Goal: Information Seeking & Learning: Learn about a topic

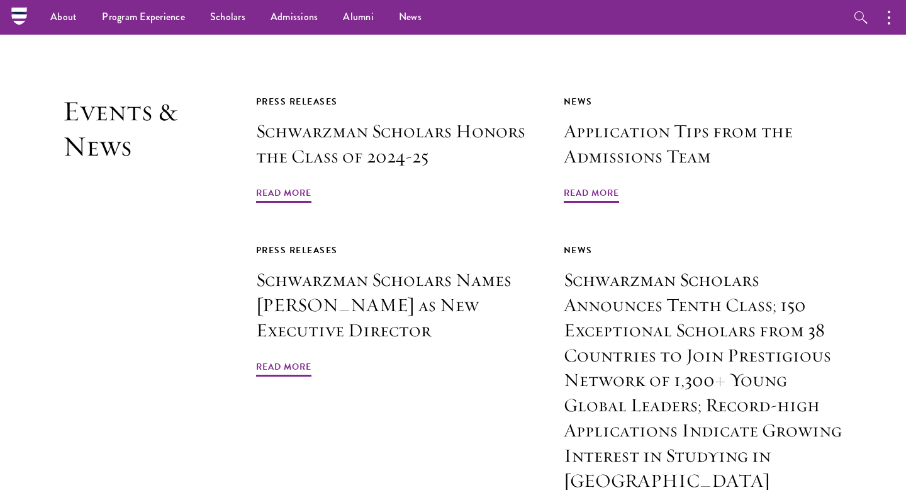
scroll to position [2943, 0]
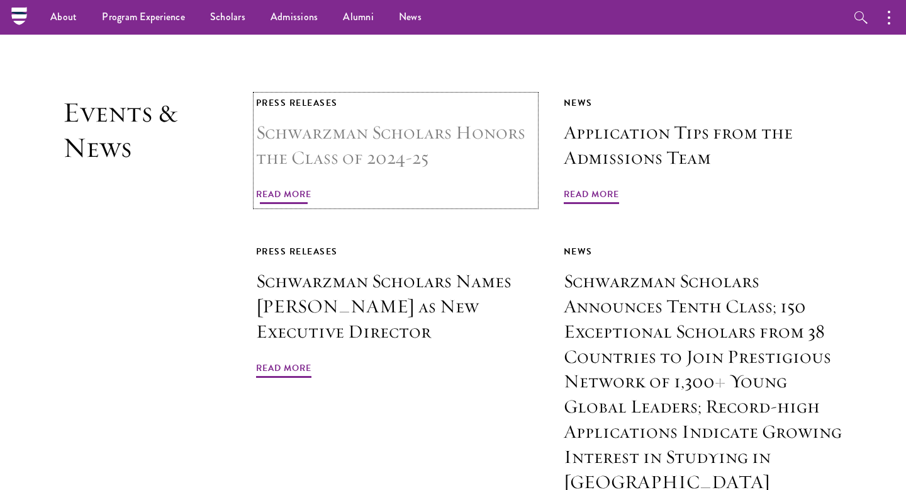
click at [286, 186] on span "Read More" at bounding box center [283, 196] width 55 height 20
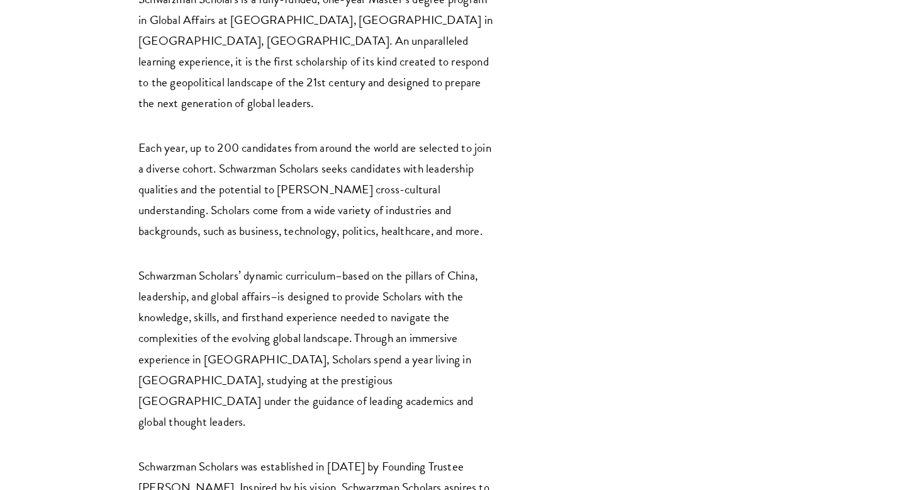
scroll to position [2073, 0]
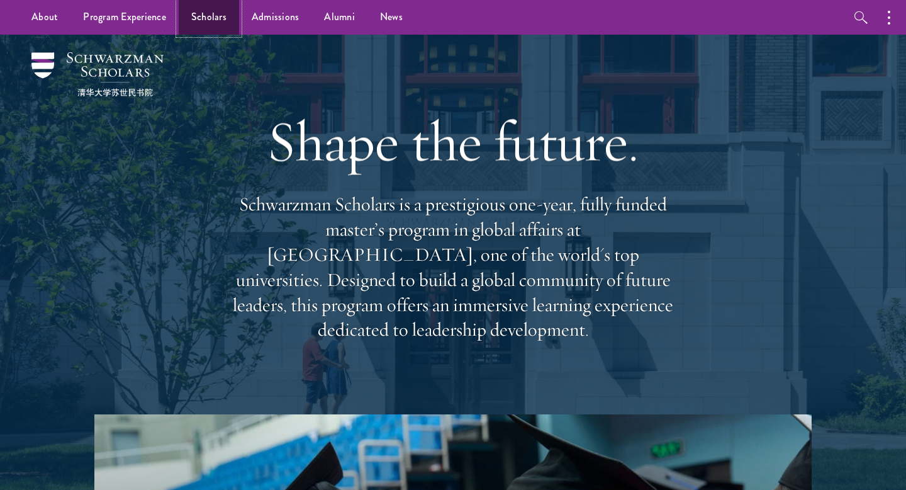
click at [219, 20] on link "Scholars" at bounding box center [209, 17] width 60 height 35
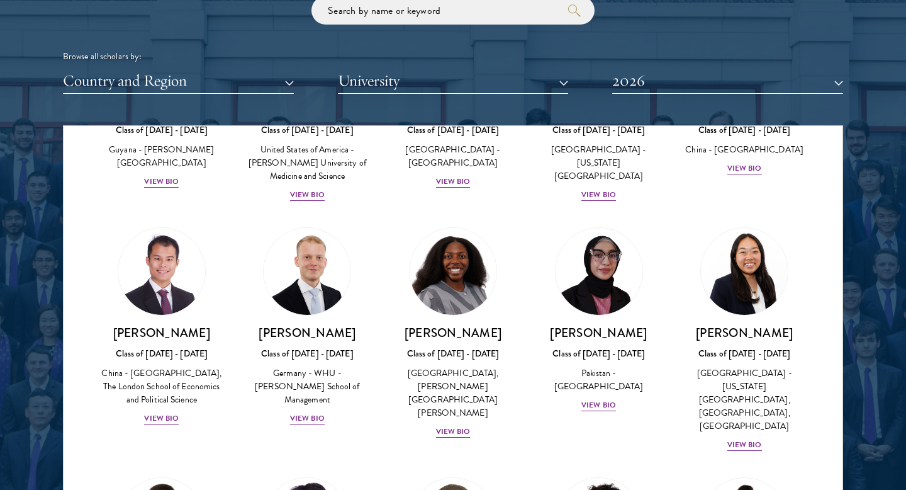
scroll to position [2395, 0]
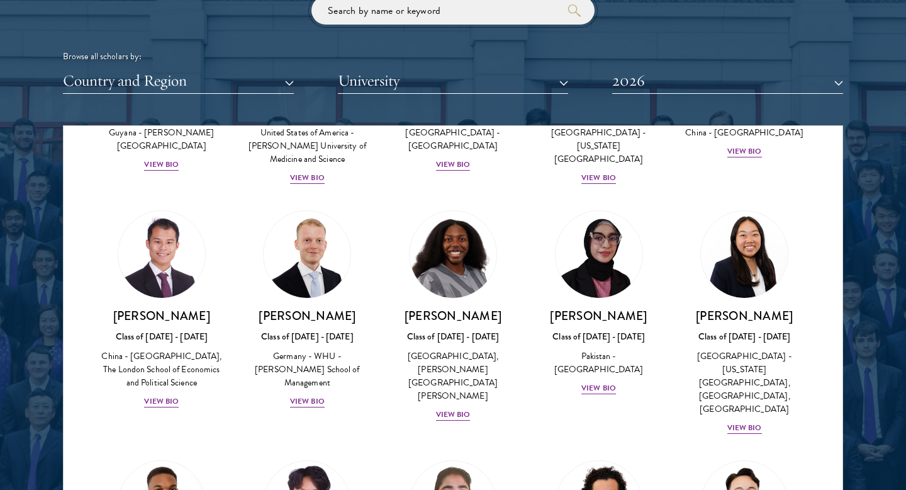
click at [374, 16] on input "search" at bounding box center [452, 10] width 283 height 28
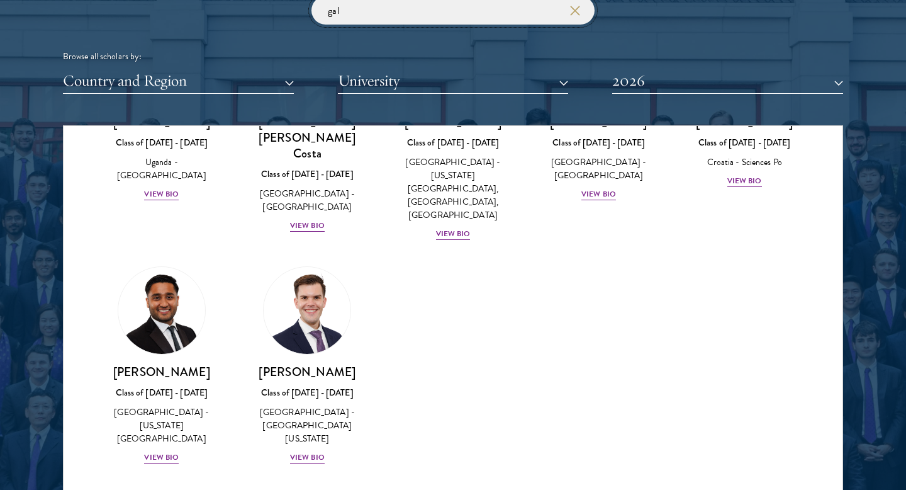
scroll to position [123, 0]
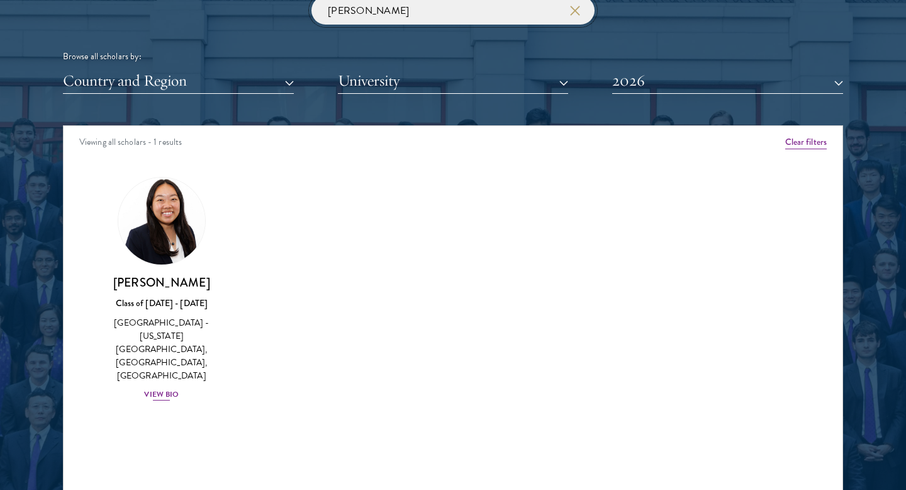
type input "galen"
click at [176, 388] on div "View Bio" at bounding box center [161, 394] width 35 height 12
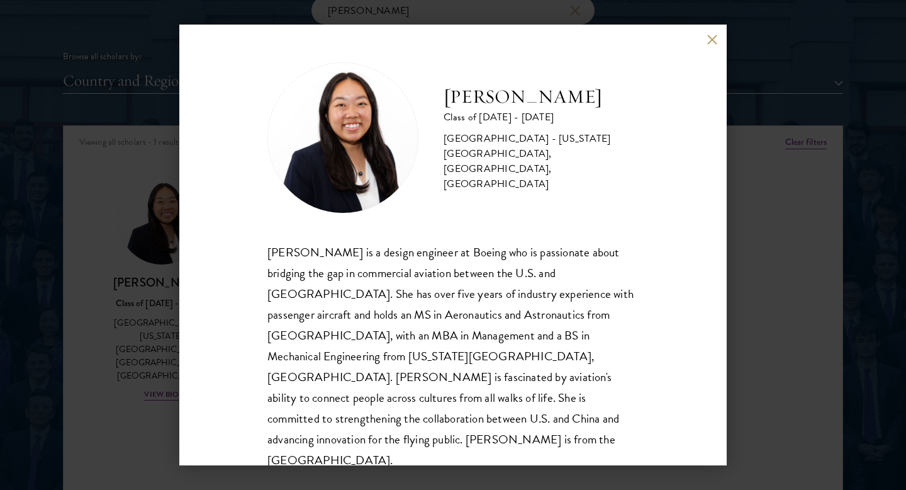
scroll to position [1, 0]
click at [710, 43] on button at bounding box center [712, 39] width 11 height 11
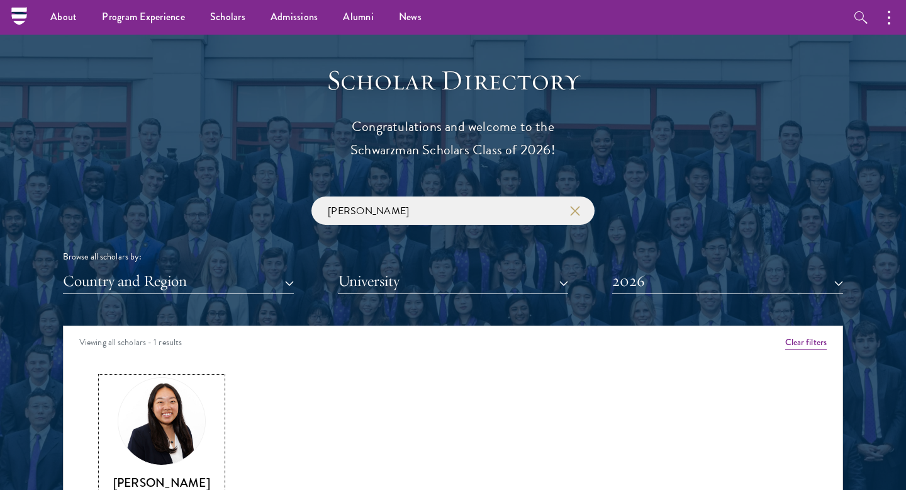
scroll to position [1307, 0]
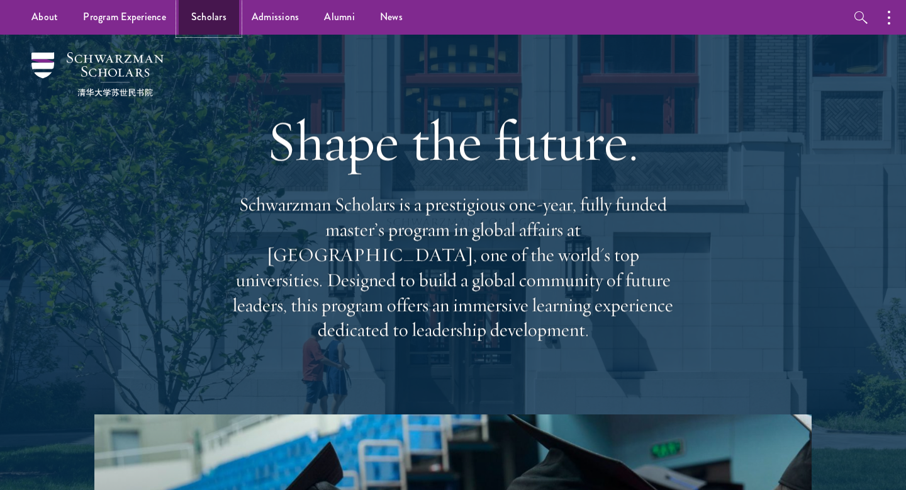
click at [224, 23] on link "Scholars" at bounding box center [209, 17] width 60 height 35
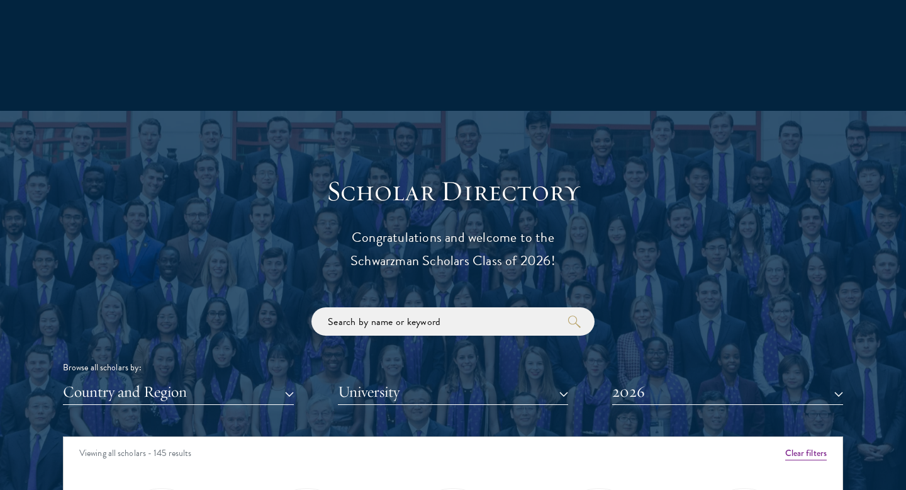
scroll to position [1246, 0]
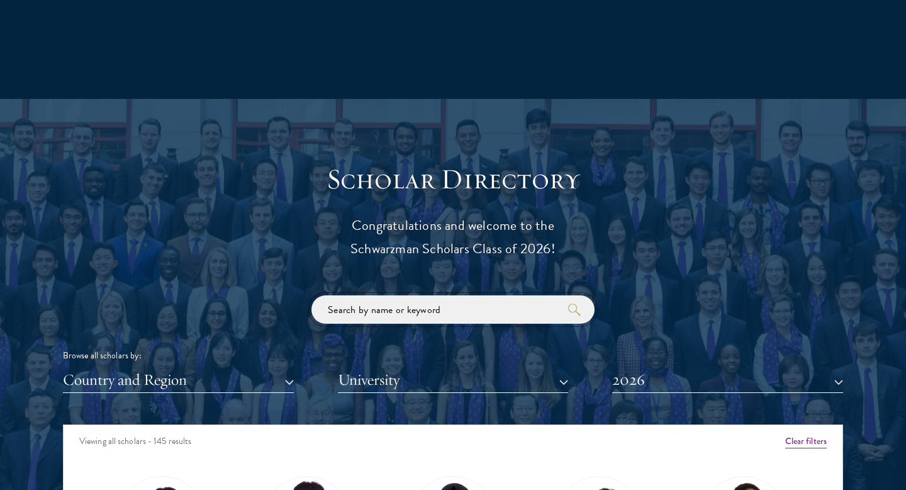
click at [376, 323] on input "search" at bounding box center [452, 309] width 283 height 28
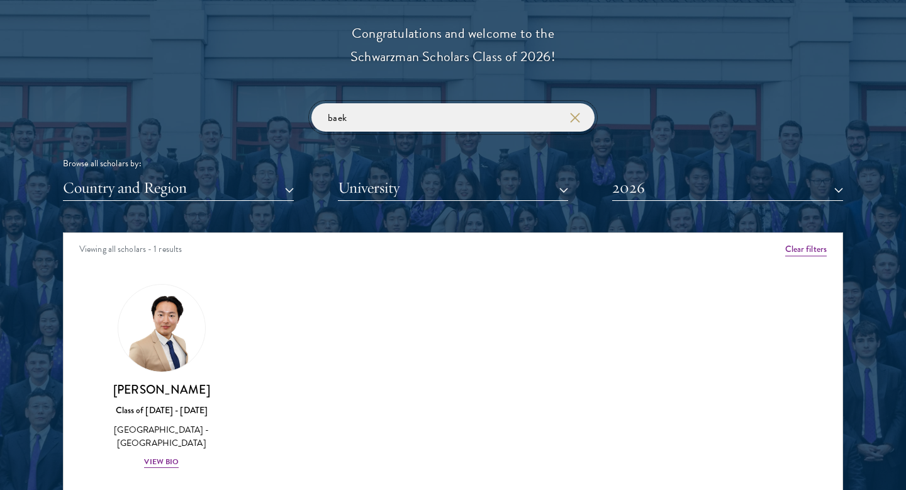
scroll to position [1450, 0]
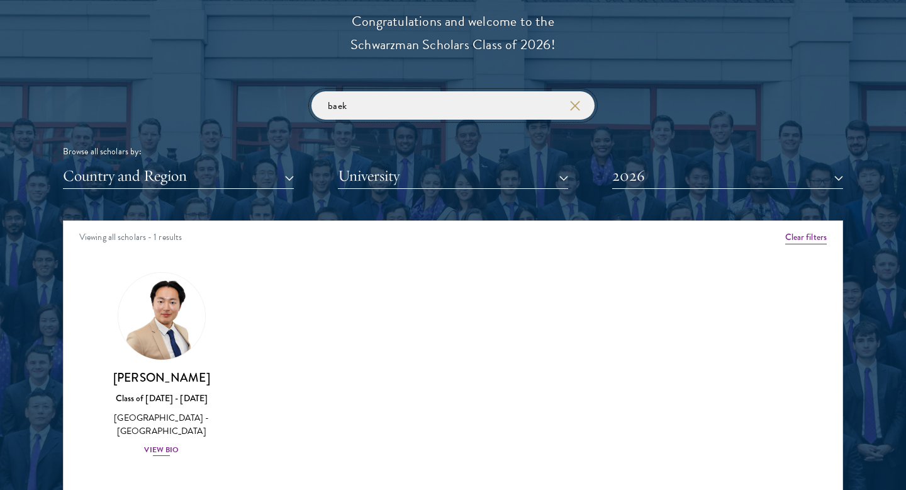
type input "baek"
click at [168, 444] on div "View Bio" at bounding box center [161, 450] width 35 height 12
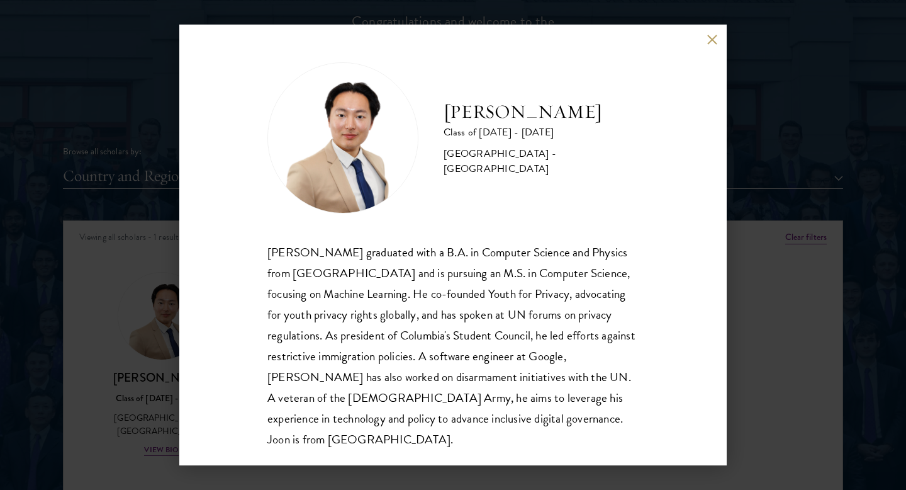
scroll to position [1, 0]
click at [708, 38] on button at bounding box center [712, 39] width 11 height 11
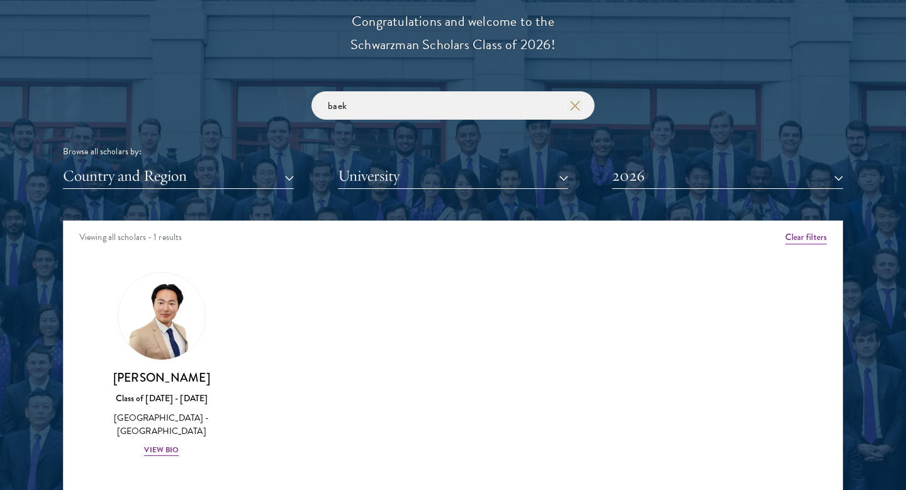
click at [578, 110] on button "button" at bounding box center [574, 105] width 13 height 13
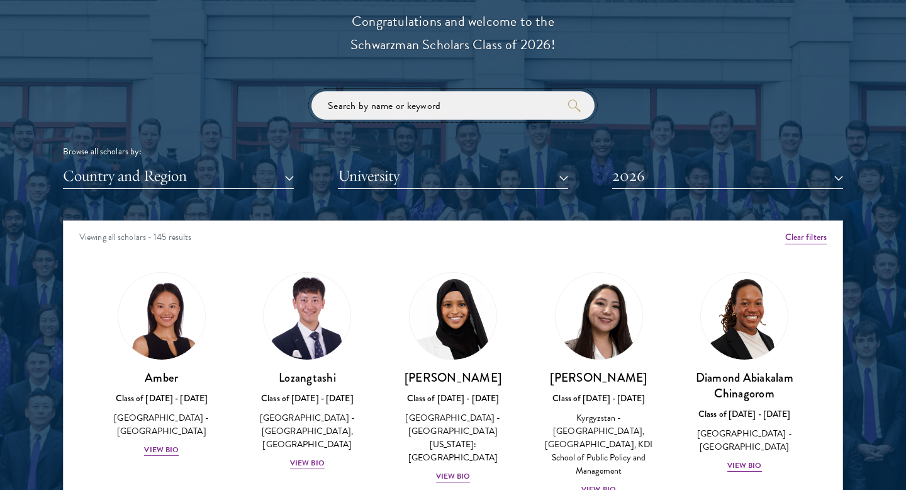
click at [472, 109] on input "search" at bounding box center [452, 105] width 283 height 28
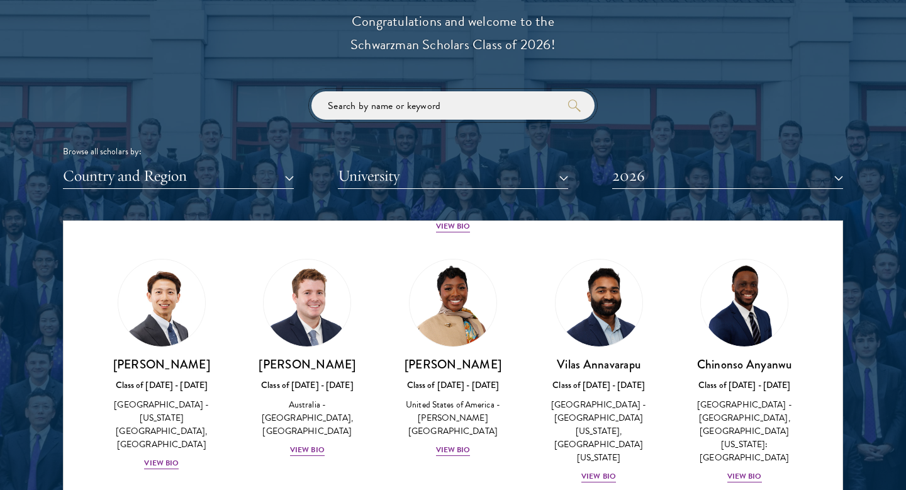
scroll to position [504, 0]
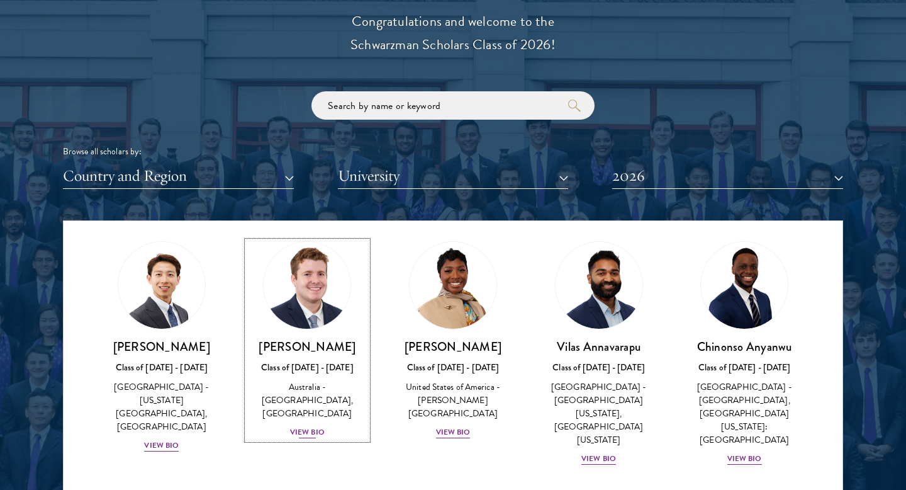
click at [327, 406] on div "[PERSON_NAME] Class of [DATE] - [DATE] [GEOGRAPHIC_DATA] - [GEOGRAPHIC_DATA], […" at bounding box center [307, 389] width 121 height 101
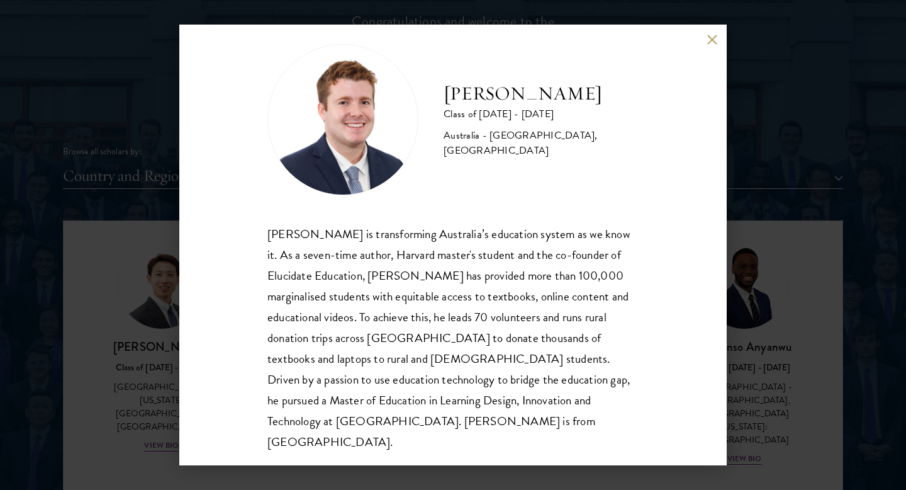
scroll to position [22, 0]
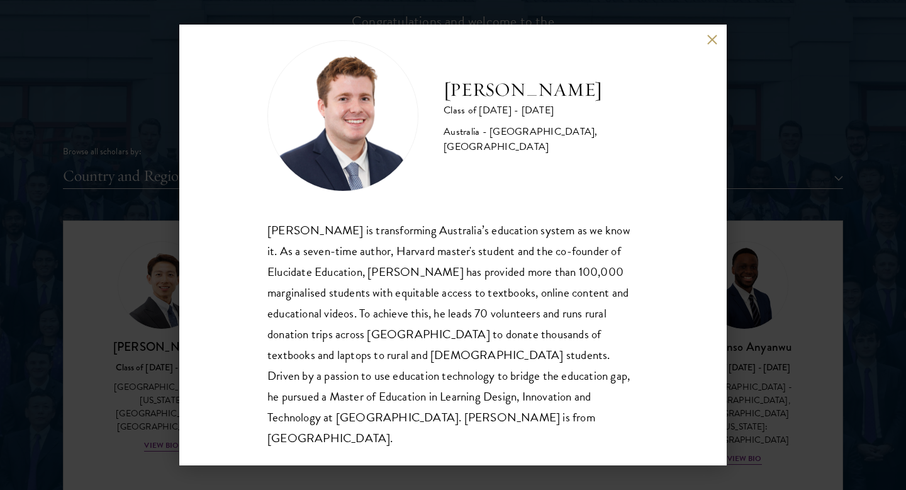
click at [714, 36] on button at bounding box center [712, 39] width 11 height 11
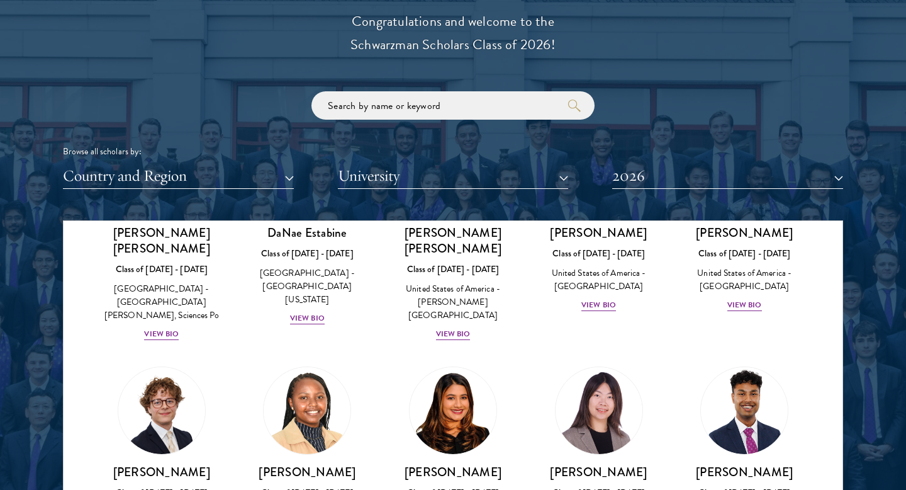
scroll to position [1835, 0]
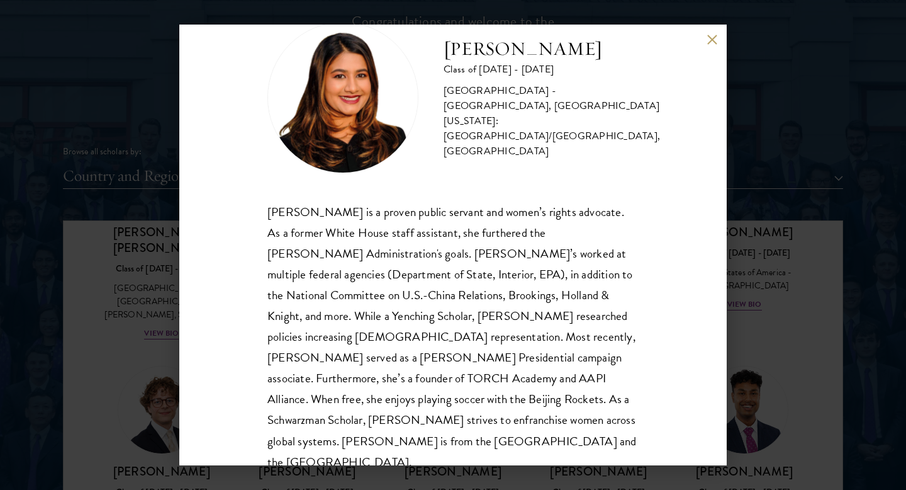
scroll to position [43, 0]
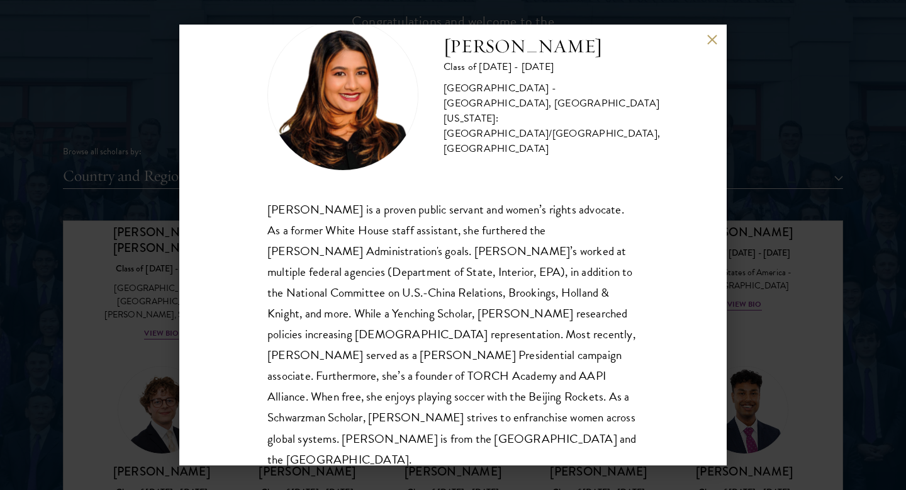
click at [707, 38] on button at bounding box center [712, 39] width 11 height 11
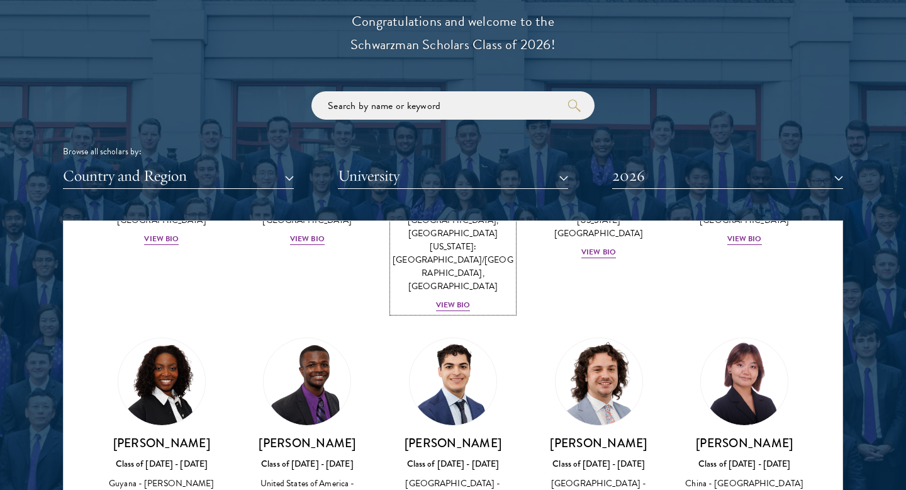
scroll to position [2100, 0]
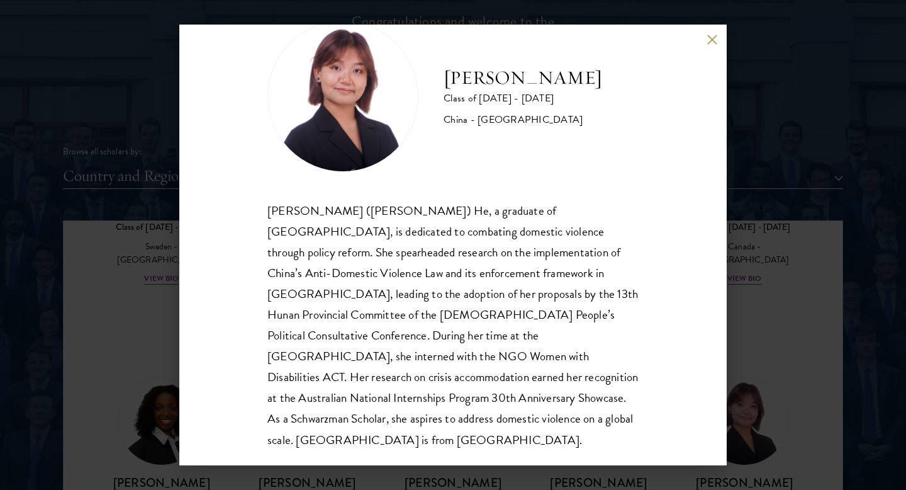
scroll to position [42, 0]
click at [715, 38] on button at bounding box center [712, 39] width 11 height 11
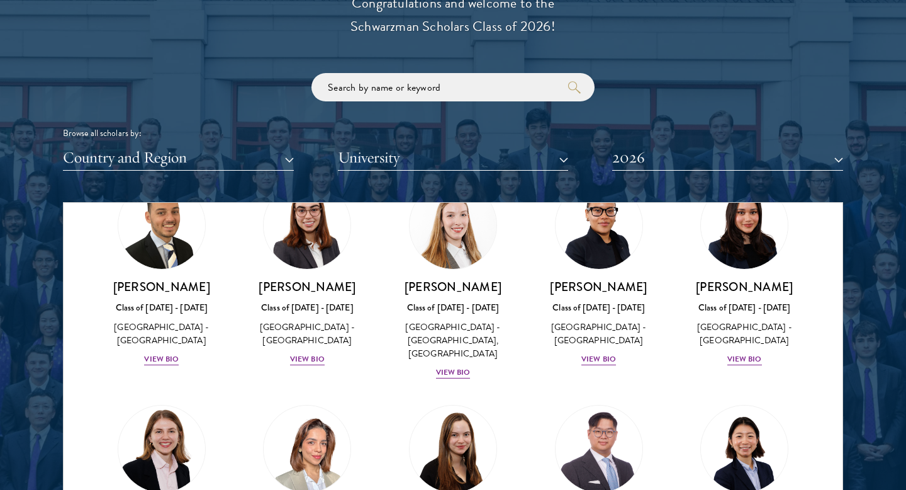
scroll to position [3003, 0]
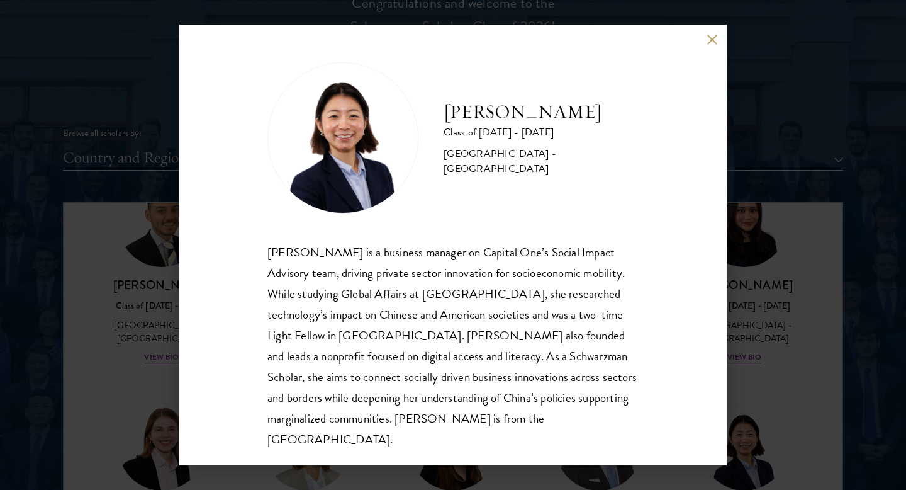
scroll to position [1, 0]
click at [714, 42] on button at bounding box center [712, 39] width 11 height 11
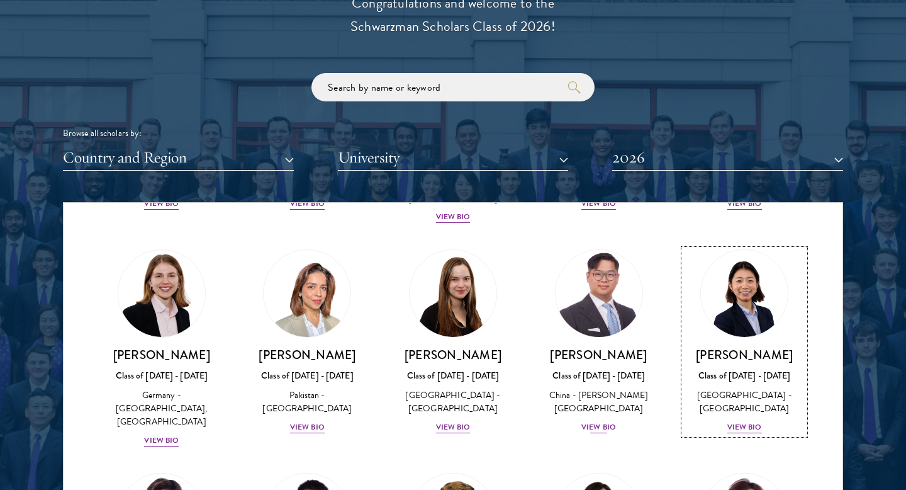
scroll to position [3159, 0]
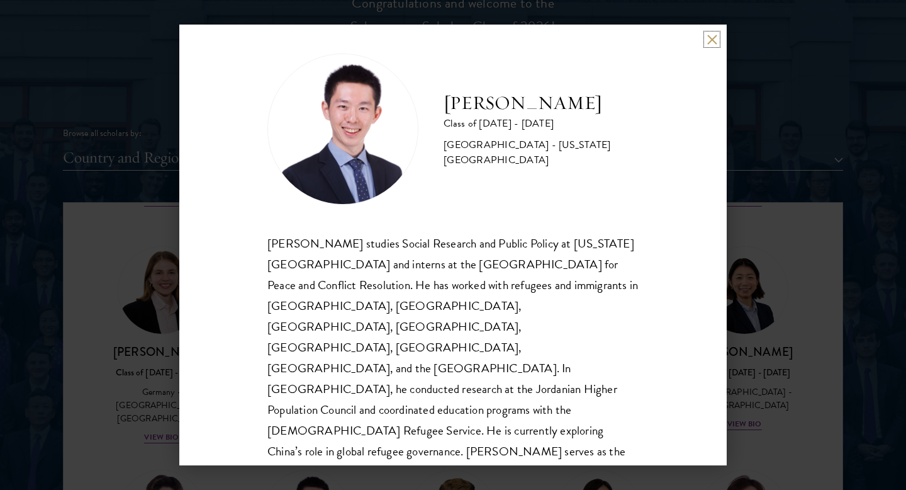
scroll to position [22, 0]
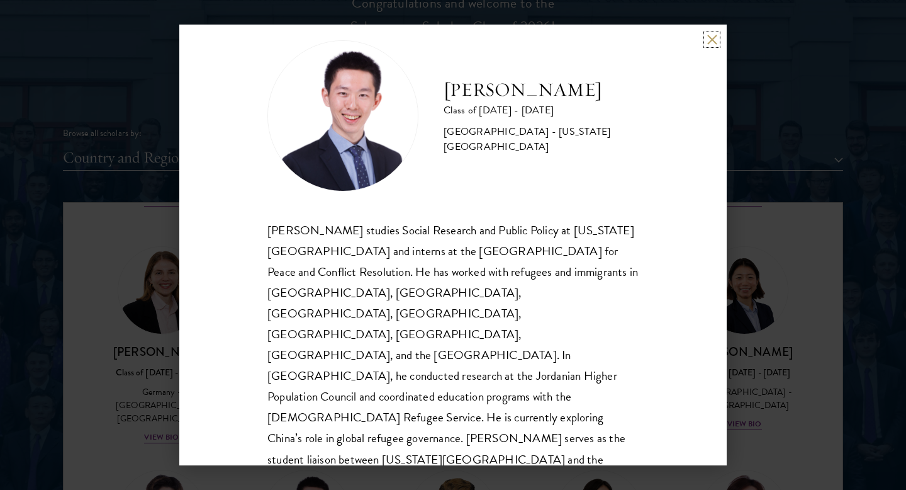
click at [714, 36] on button at bounding box center [712, 39] width 11 height 11
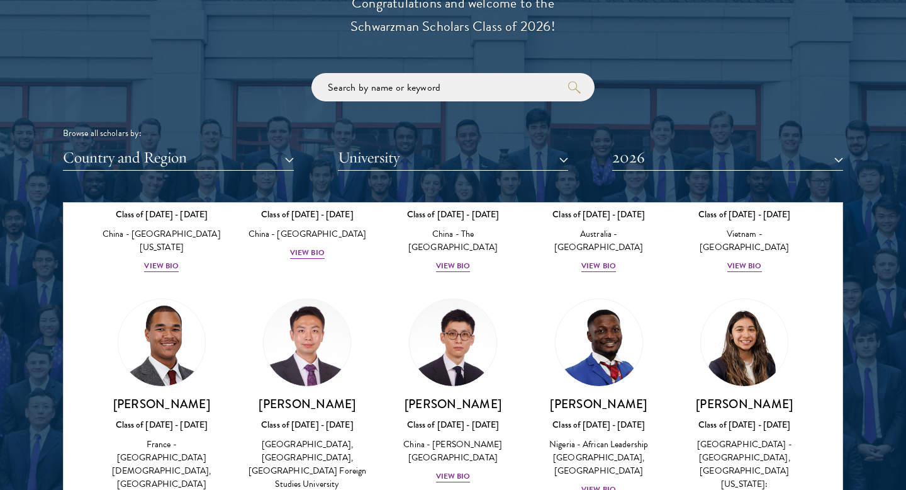
scroll to position [3790, 0]
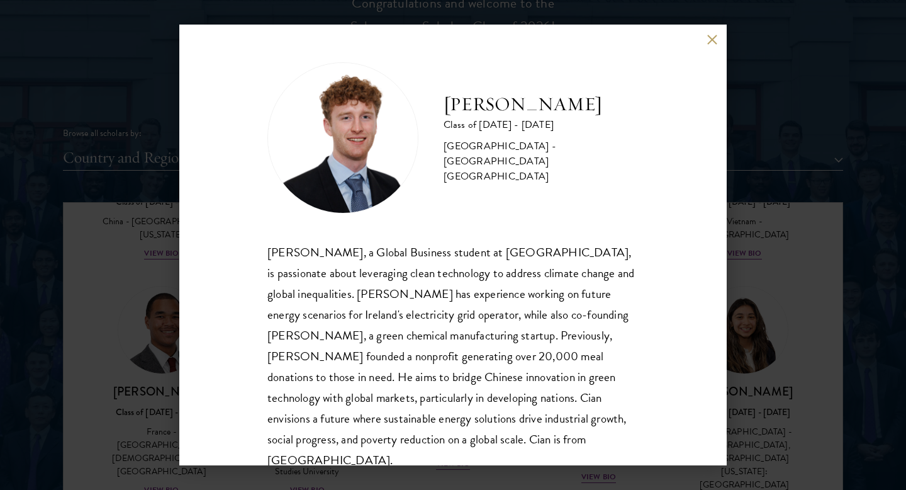
scroll to position [13, 0]
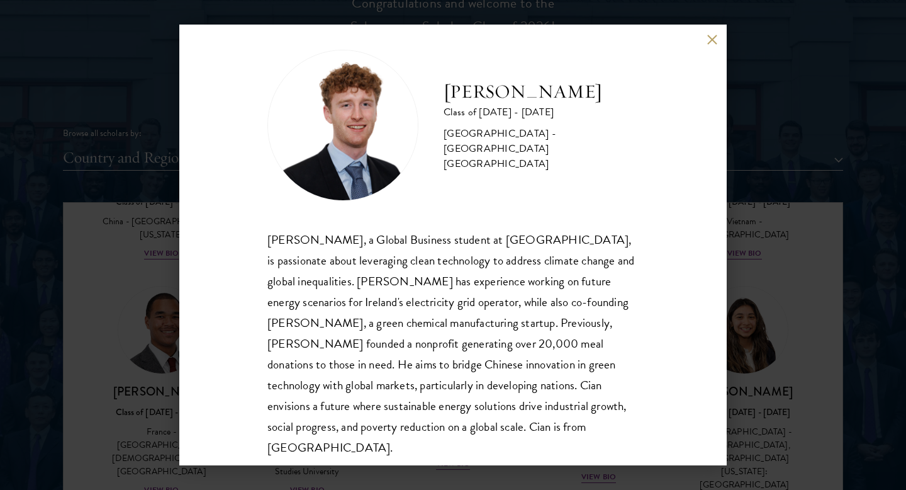
click at [710, 38] on button at bounding box center [712, 39] width 11 height 11
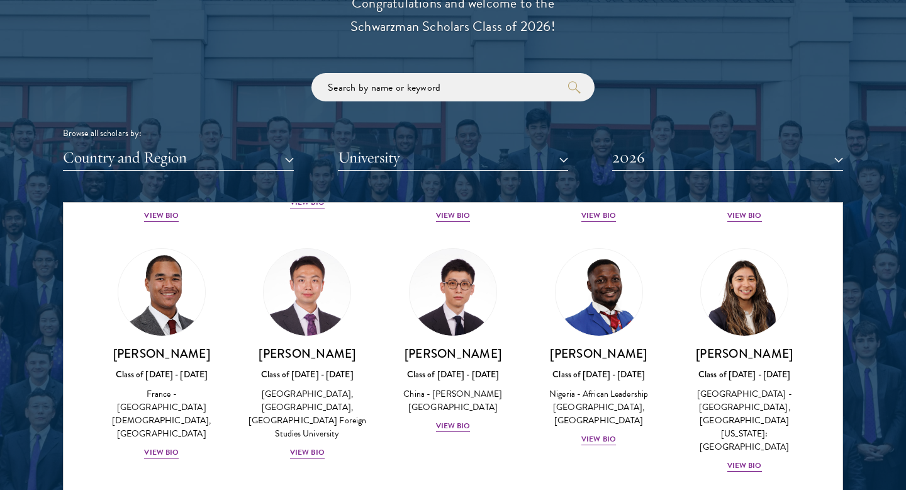
scroll to position [3829, 0]
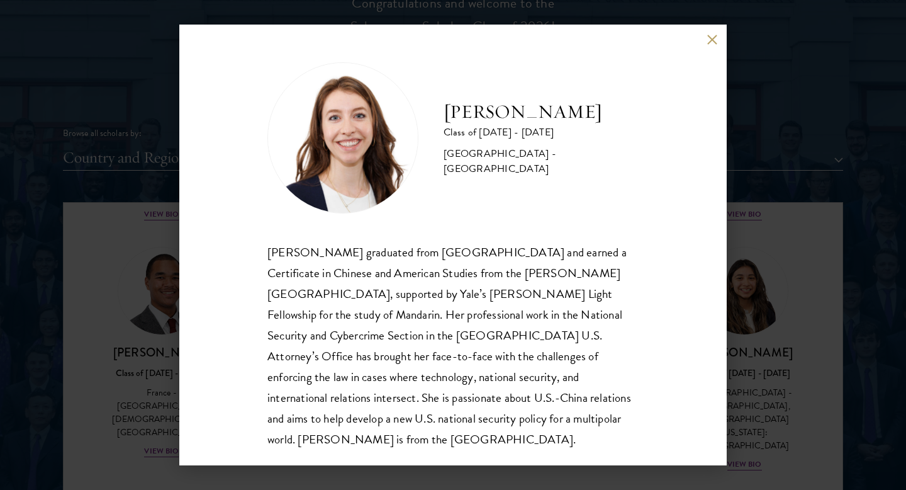
scroll to position [1, 0]
click at [707, 39] on button at bounding box center [712, 39] width 11 height 11
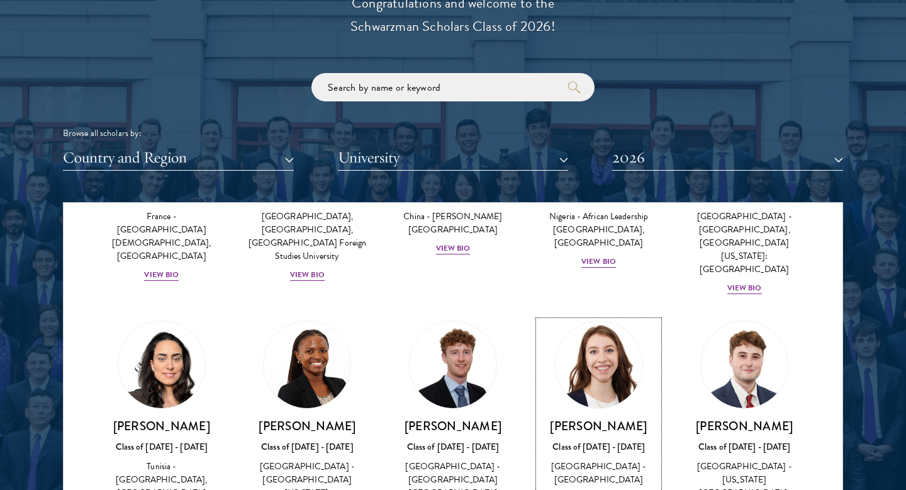
scroll to position [4006, 0]
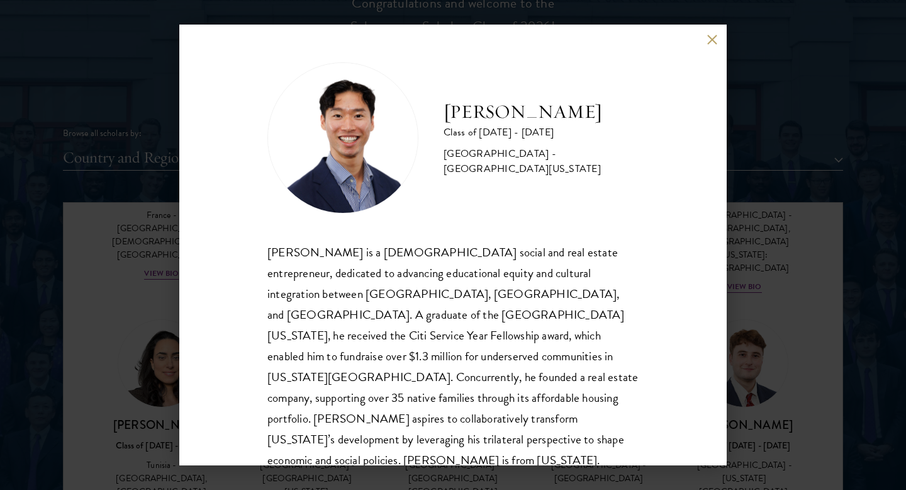
click at [705, 42] on div "[PERSON_NAME] Class of [DATE] - [DATE] [GEOGRAPHIC_DATA] - [GEOGRAPHIC_DATA][US…" at bounding box center [452, 245] width 547 height 440
click at [715, 42] on button at bounding box center [712, 39] width 11 height 11
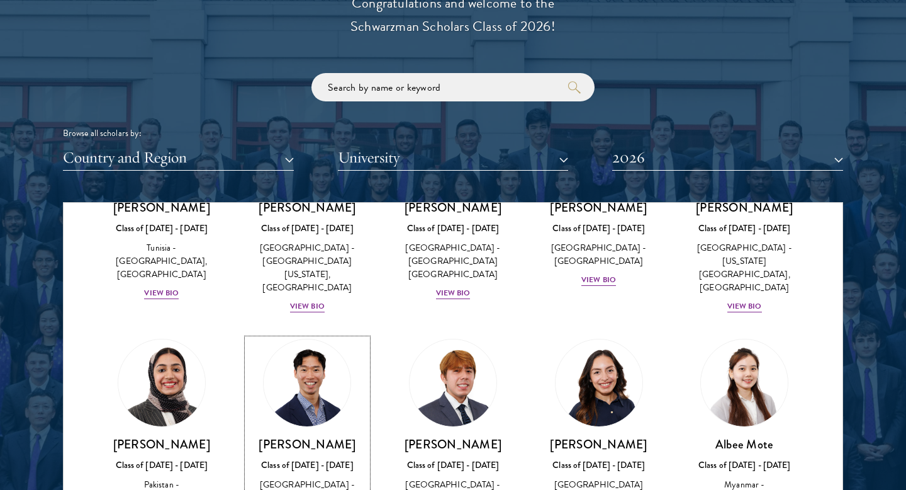
scroll to position [4225, 0]
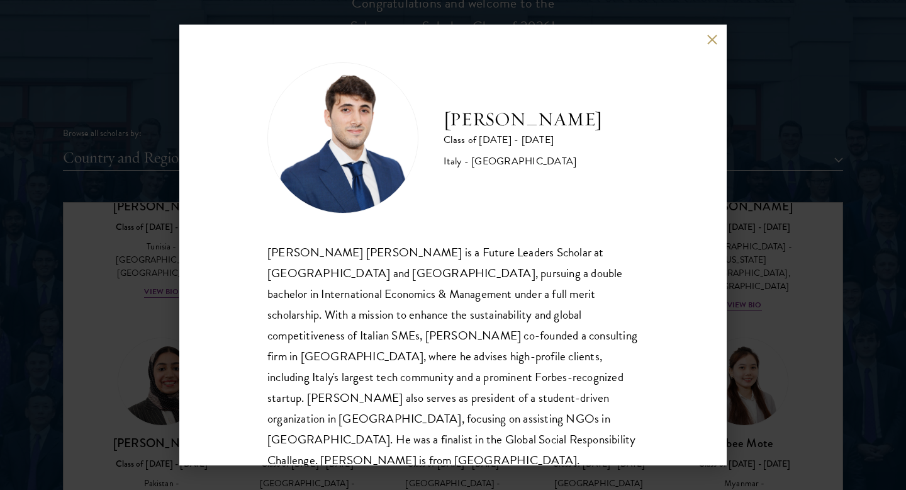
click at [710, 45] on div "[PERSON_NAME] Class of [DATE] - [DATE] [GEOGRAPHIC_DATA] - [GEOGRAPHIC_DATA] [P…" at bounding box center [452, 245] width 547 height 440
click at [709, 39] on button at bounding box center [712, 39] width 11 height 11
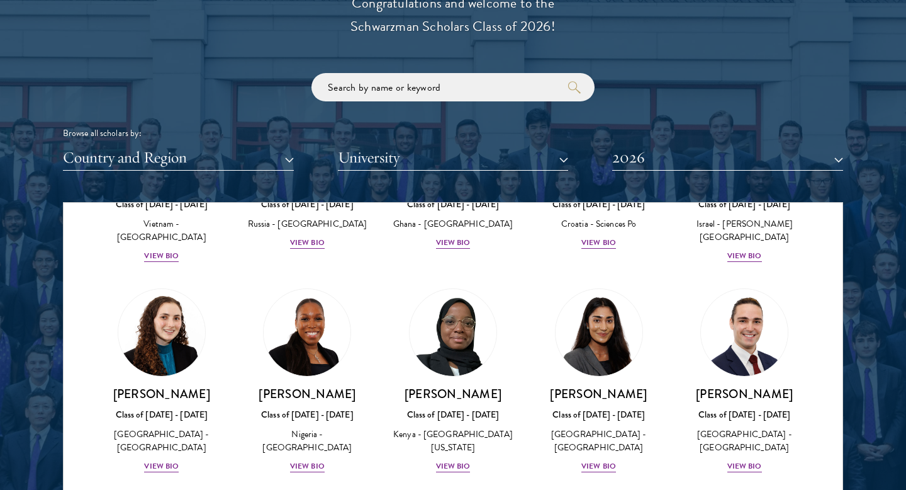
scroll to position [4909, 0]
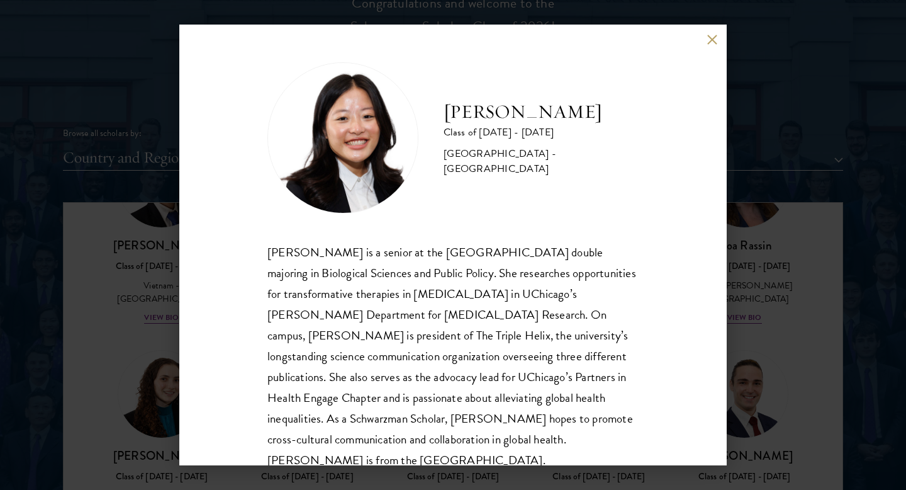
click at [708, 40] on button at bounding box center [712, 39] width 11 height 11
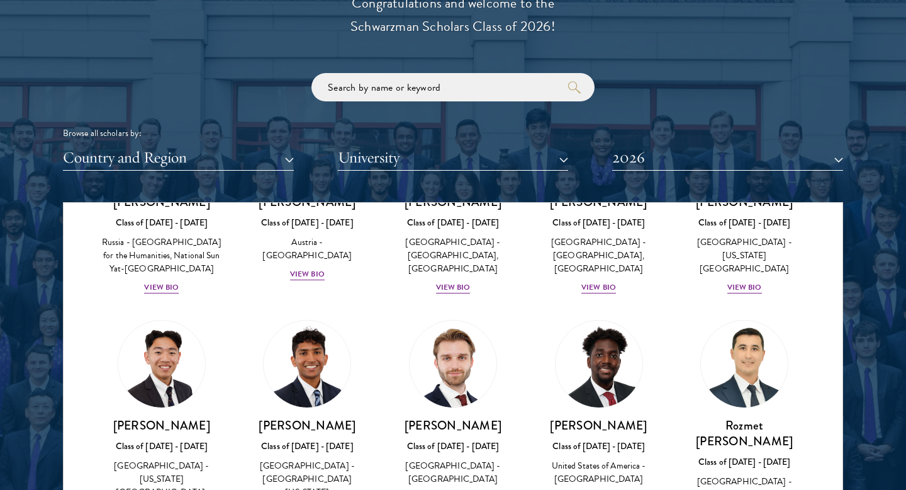
scroll to position [5598, 0]
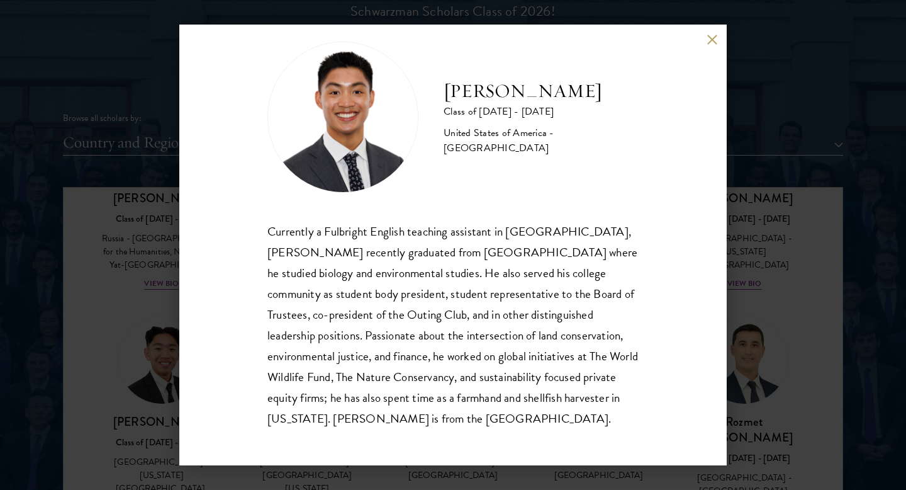
scroll to position [21, 0]
click at [710, 43] on button at bounding box center [712, 39] width 11 height 11
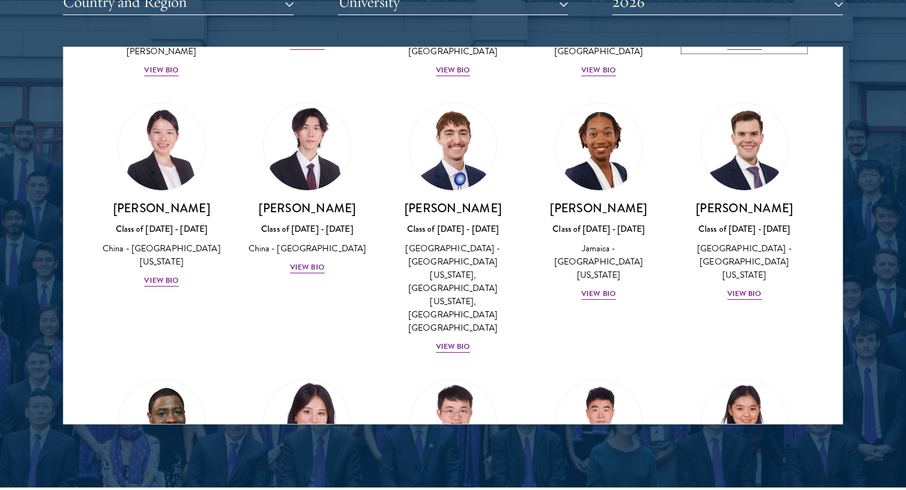
scroll to position [1634, 0]
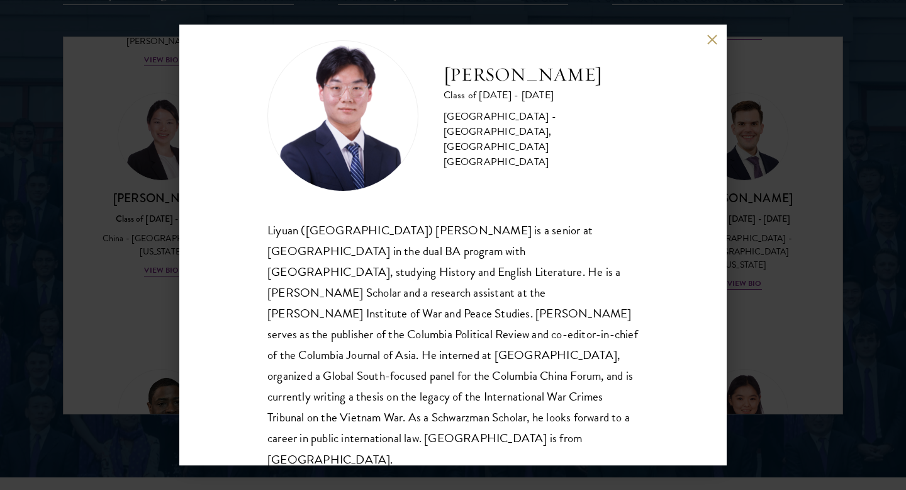
scroll to position [20, 0]
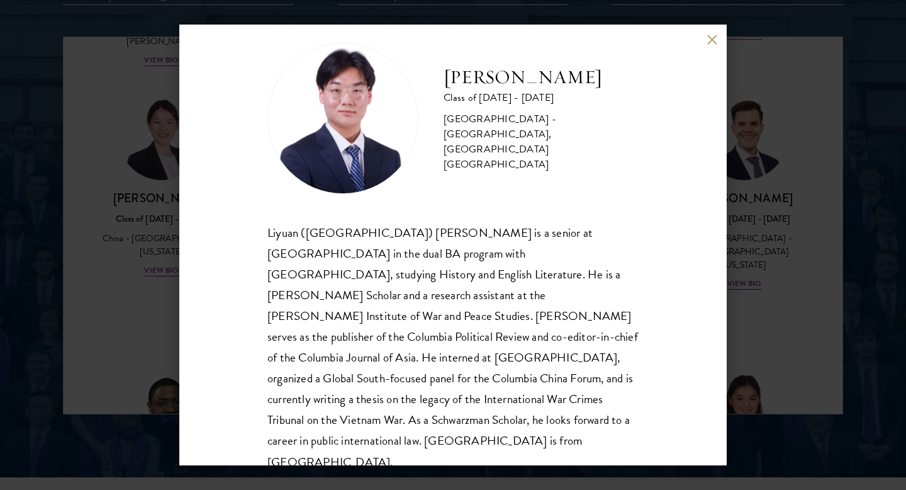
click at [711, 41] on button at bounding box center [712, 39] width 11 height 11
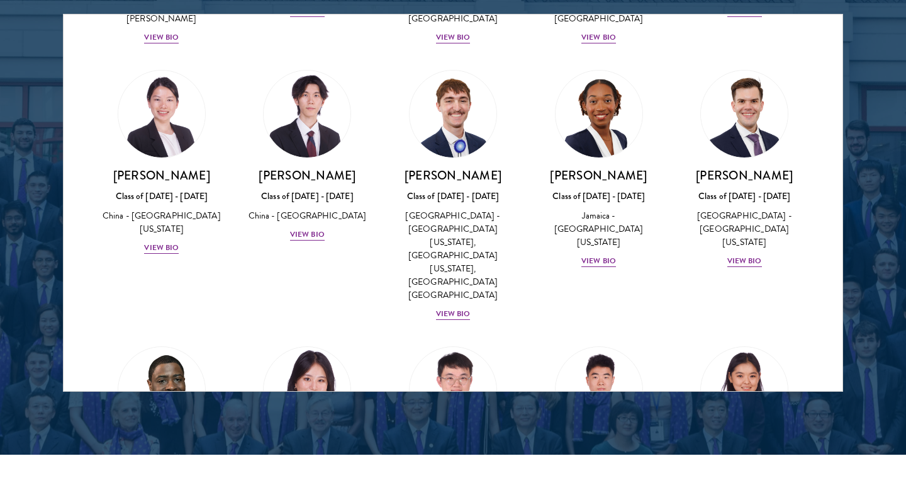
scroll to position [1674, 0]
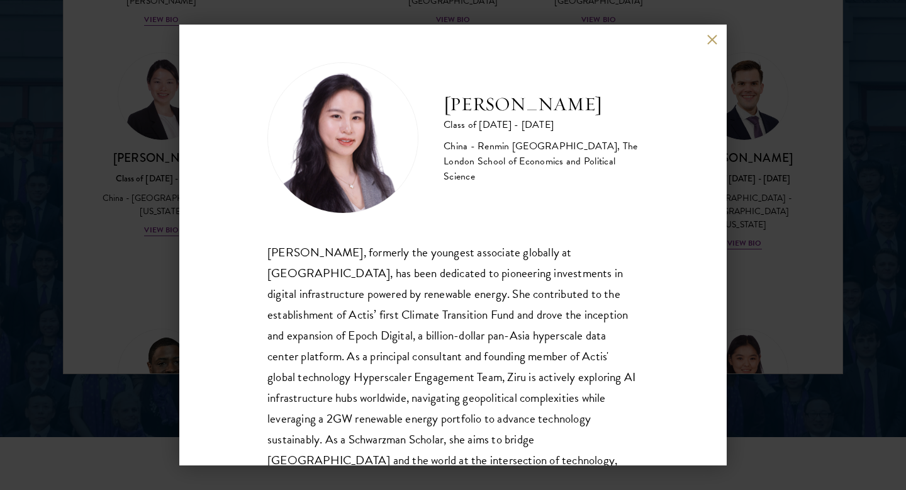
click at [709, 39] on button at bounding box center [712, 39] width 11 height 11
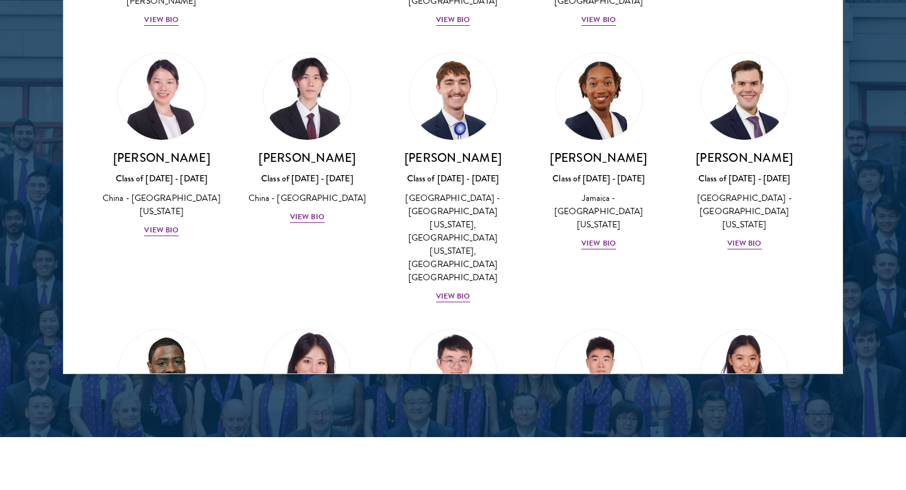
scroll to position [1719, 0]
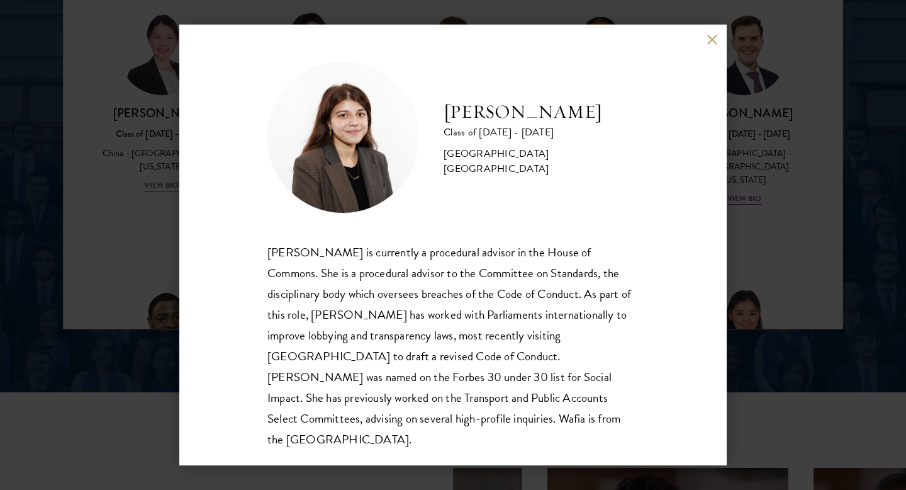
scroll to position [1, 0]
click at [707, 45] on div "[PERSON_NAME] Class of [DATE] - [DATE] [GEOGRAPHIC_DATA] - [GEOGRAPHIC_DATA] [G…" at bounding box center [452, 245] width 547 height 440
click at [709, 44] on button at bounding box center [712, 39] width 11 height 11
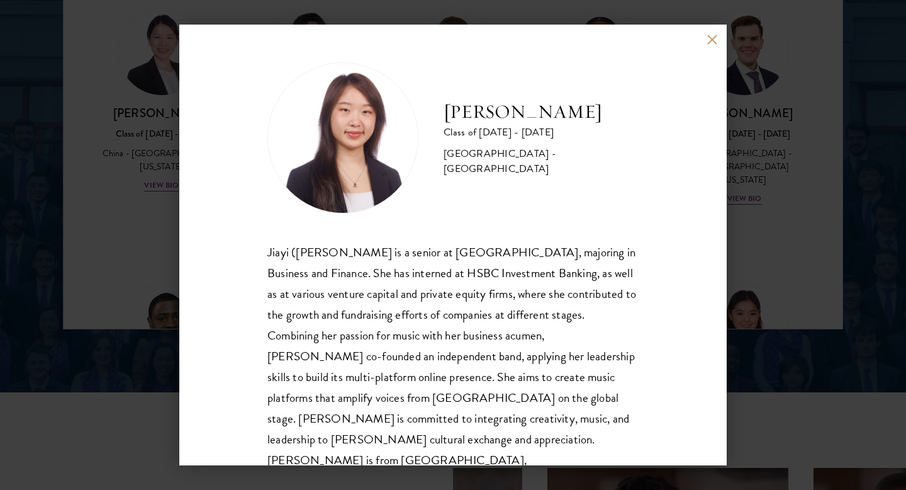
click at [707, 36] on button at bounding box center [712, 39] width 11 height 11
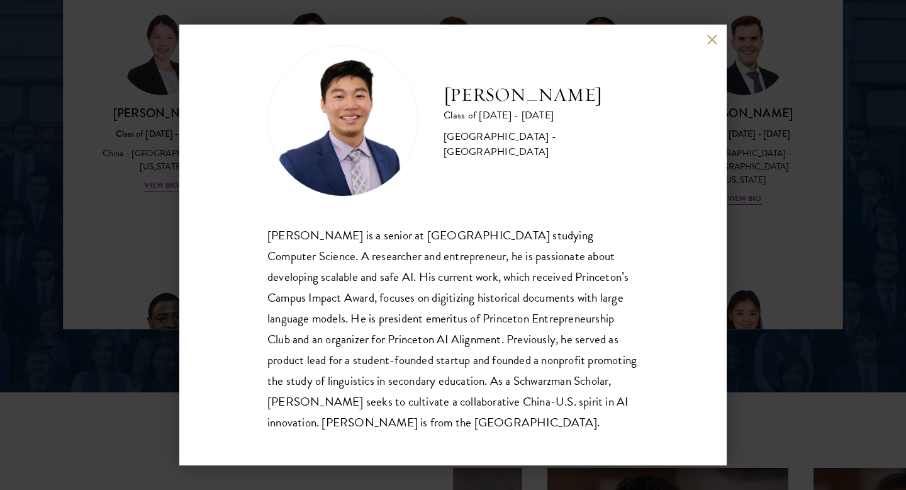
scroll to position [21, 0]
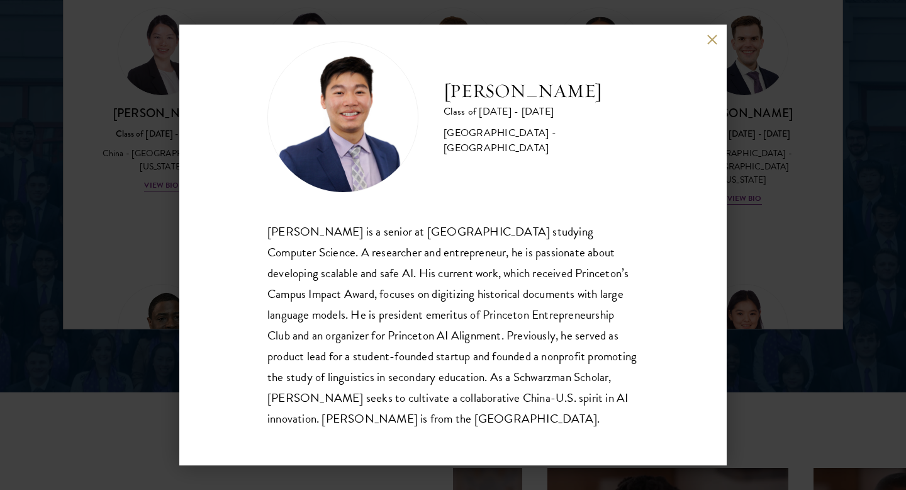
click at [710, 38] on button at bounding box center [712, 39] width 11 height 11
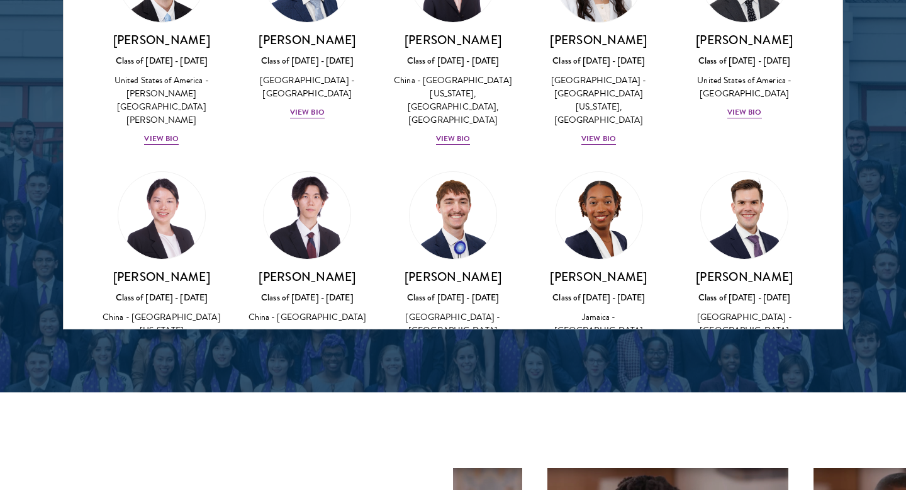
scroll to position [5981, 0]
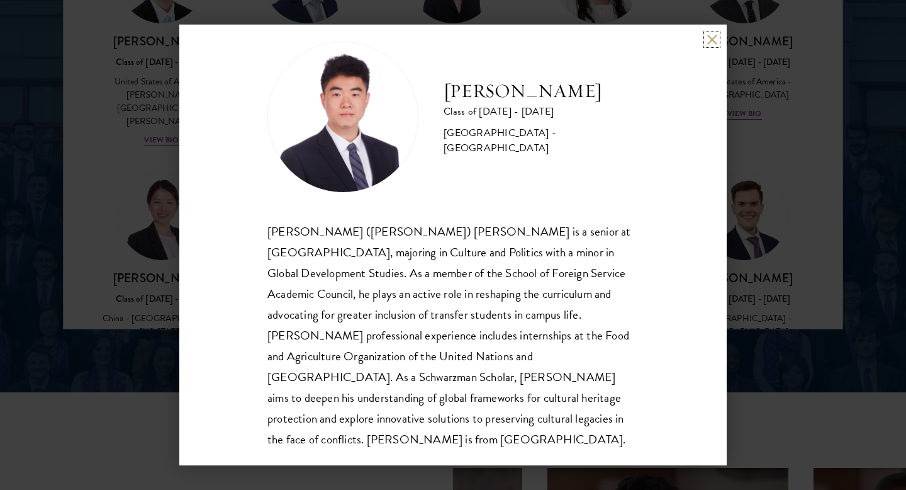
scroll to position [22, 0]
click at [707, 42] on button at bounding box center [712, 39] width 11 height 11
